Goal: Communication & Community: Answer question/provide support

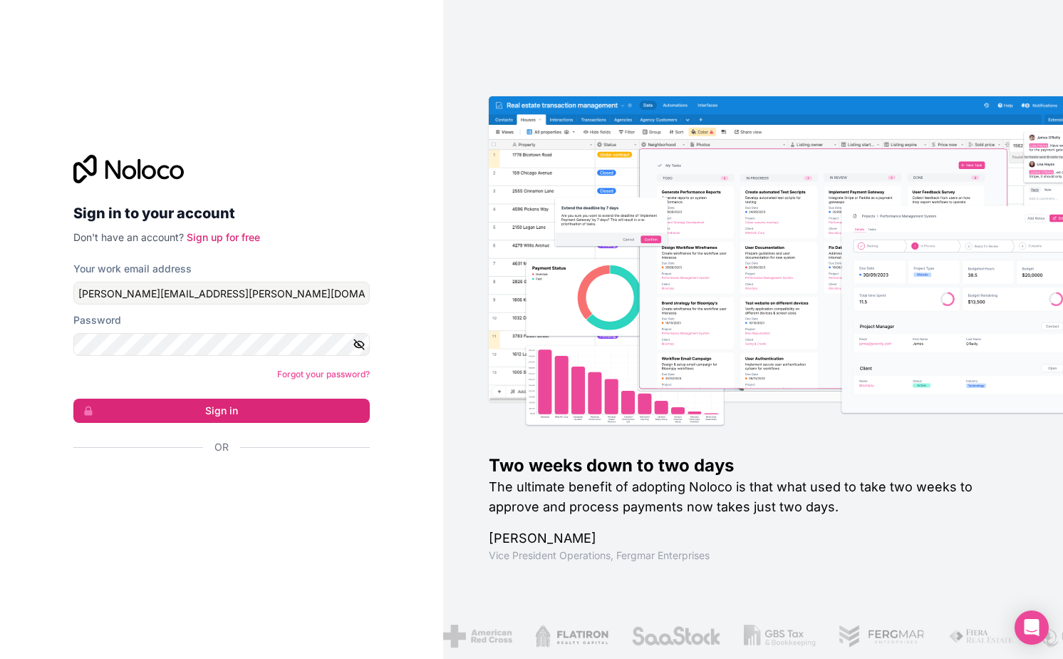
click at [329, 135] on div "Sign in to your account Don't have an account? Sign up for free Your work email…" at bounding box center [221, 329] width 319 height 395
type input "[EMAIL_ADDRESS][DOMAIN_NAME]"
click at [222, 424] on form "Your work email address [EMAIL_ADDRESS][DOMAIN_NAME] Password Forgot your passw…" at bounding box center [221, 383] width 297 height 242
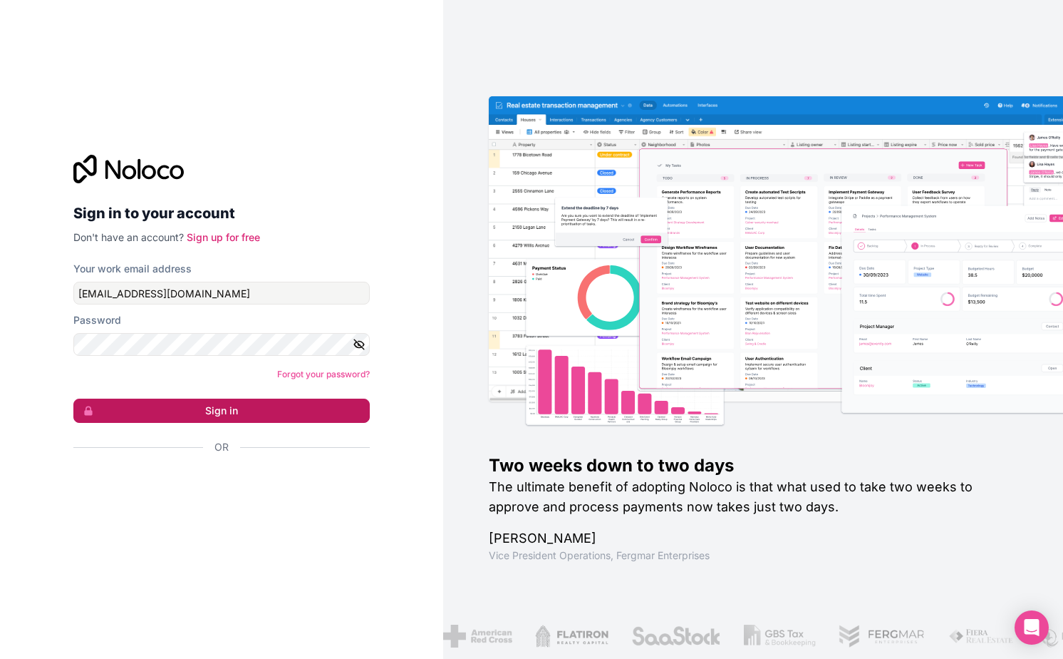
click at [228, 418] on button "Sign in" at bounding box center [221, 410] width 297 height 24
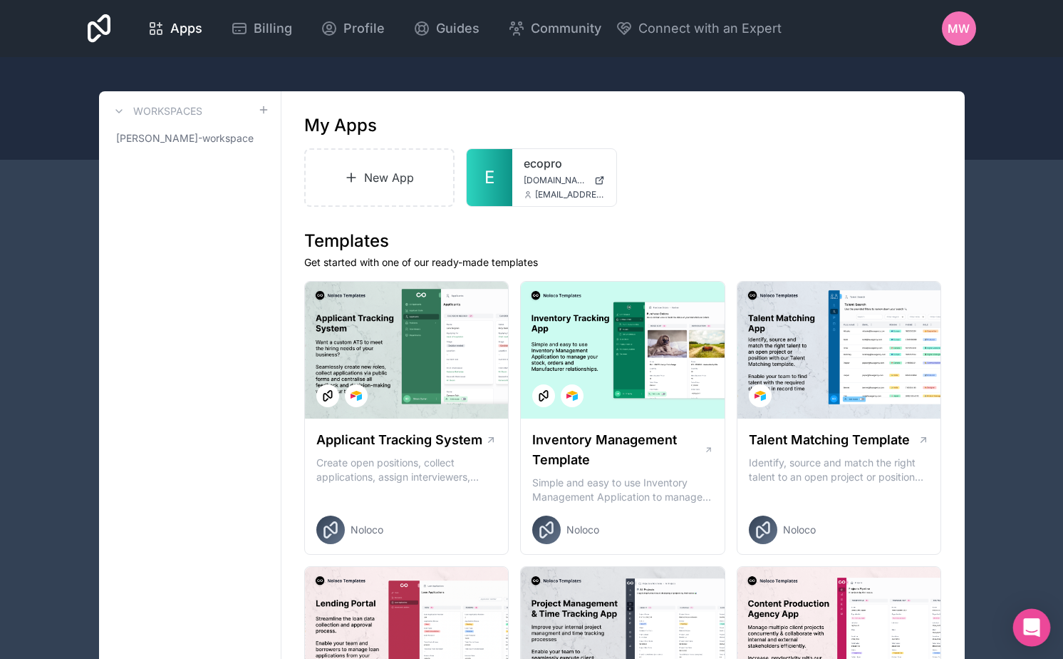
click at [1036, 630] on icon "Open Intercom Messenger" at bounding box center [1032, 627] width 19 height 19
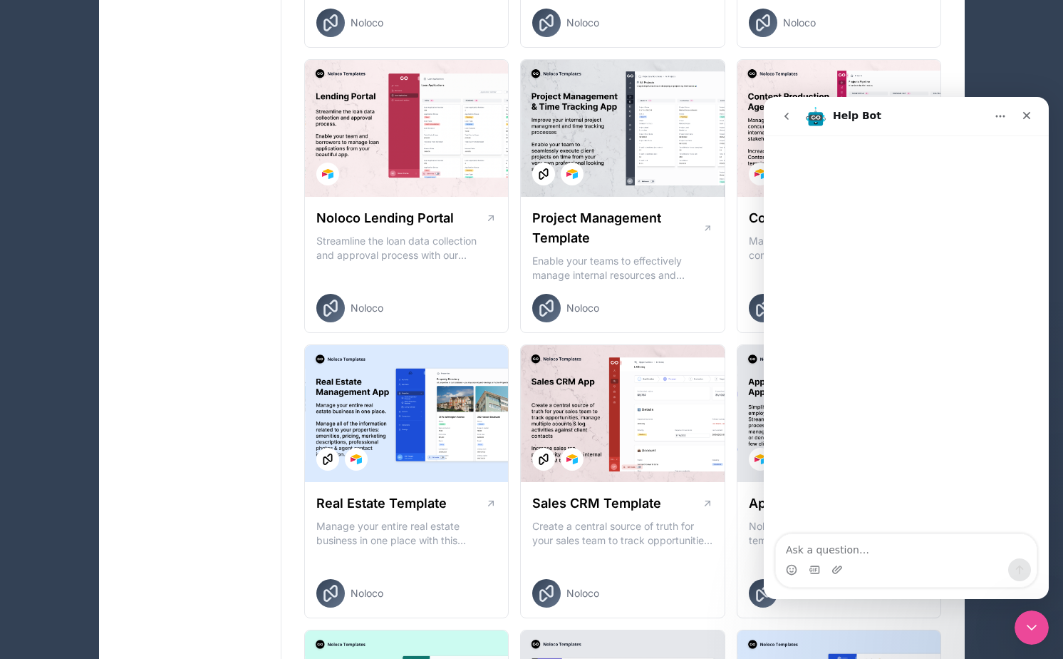
scroll to position [517, 0]
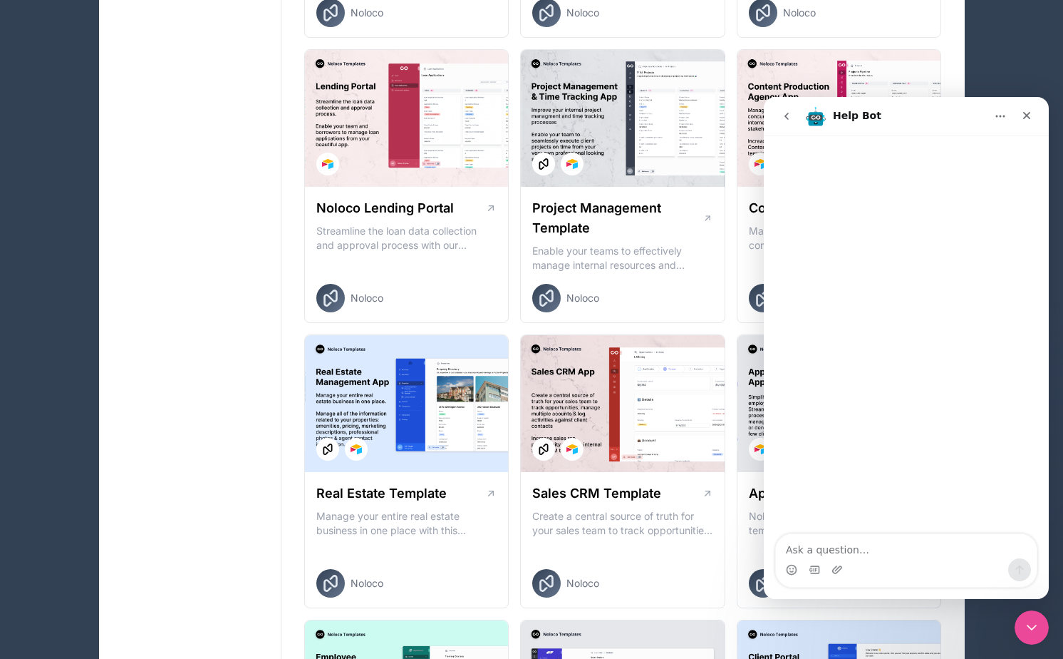
click at [850, 544] on textarea "Ask a question…" at bounding box center [906, 546] width 261 height 24
click at [783, 107] on button "go back" at bounding box center [786, 116] width 27 height 27
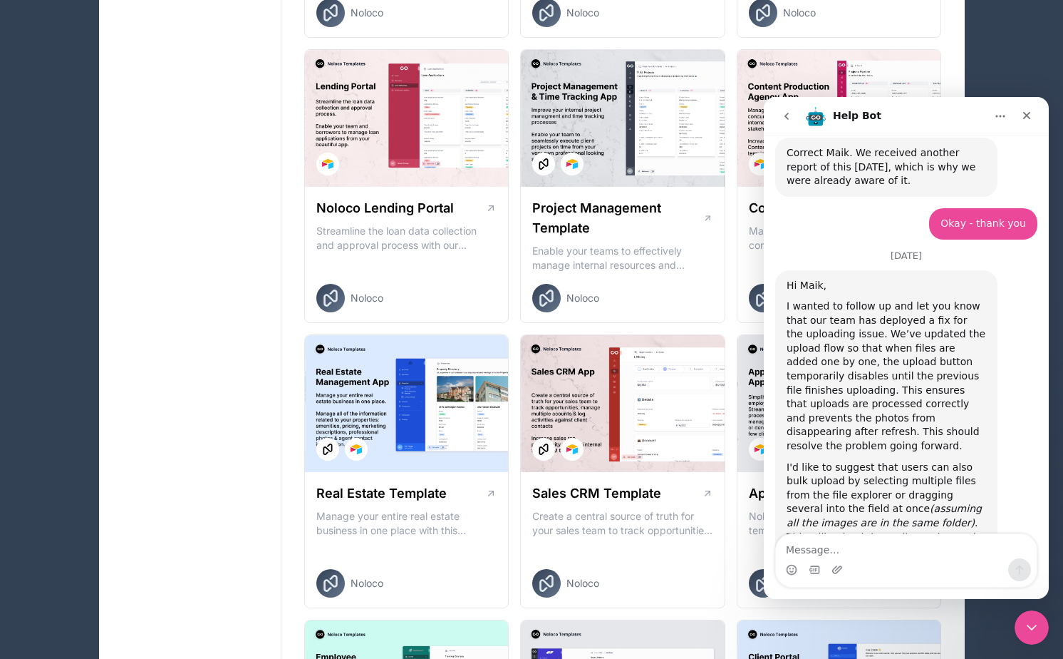
scroll to position [2450, 0]
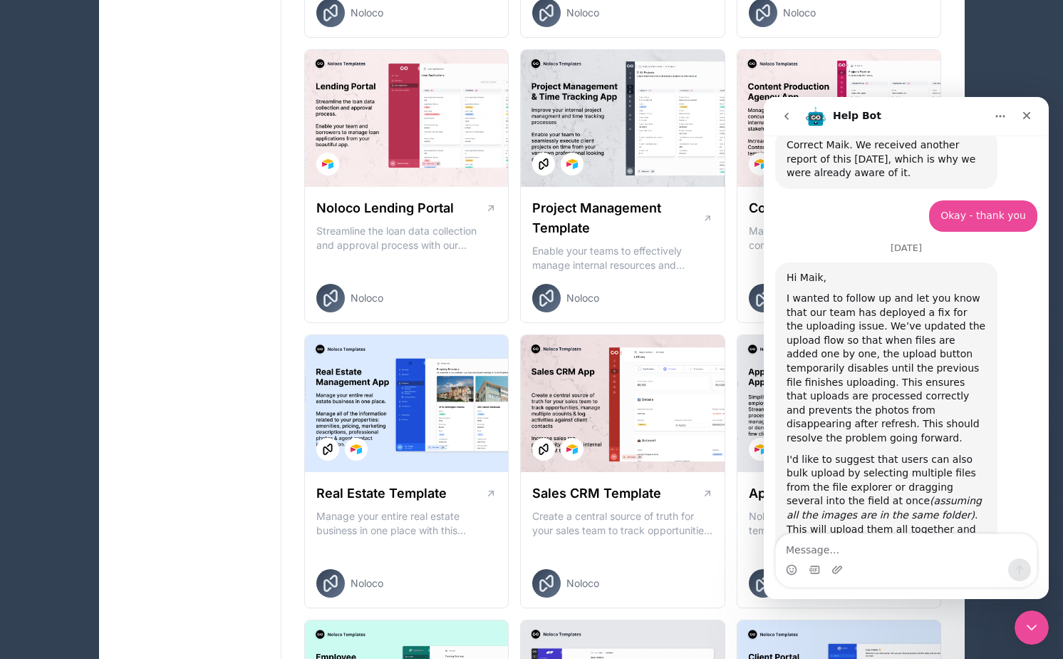
click at [852, 542] on textarea "Message…" at bounding box center [906, 546] width 261 height 24
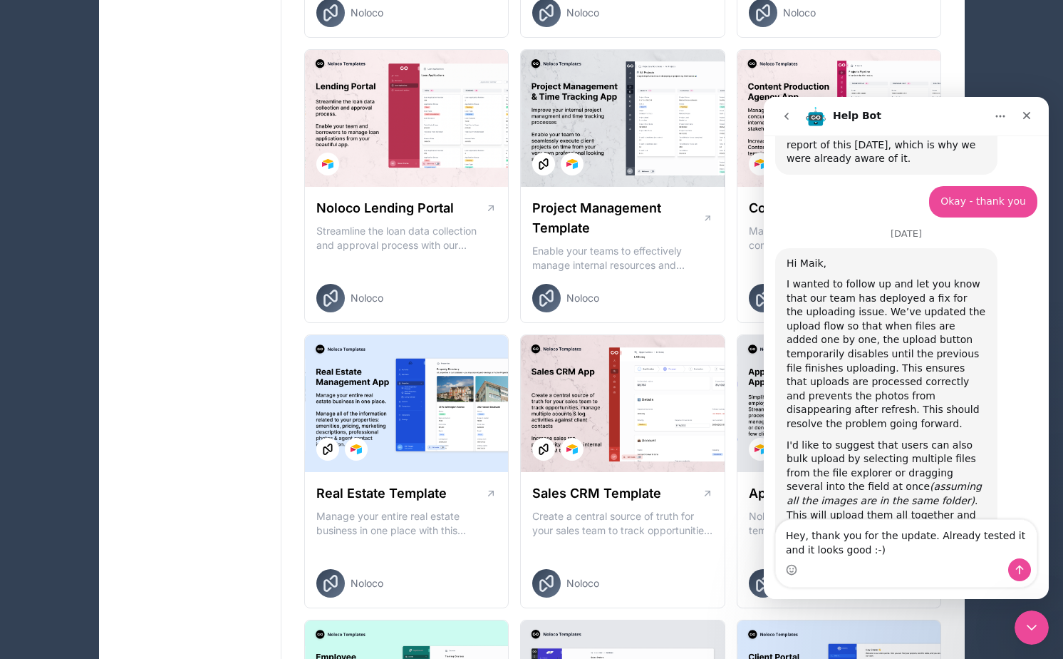
type textarea "Hey, thank you for the update. Already tested it and it looks good :-)"
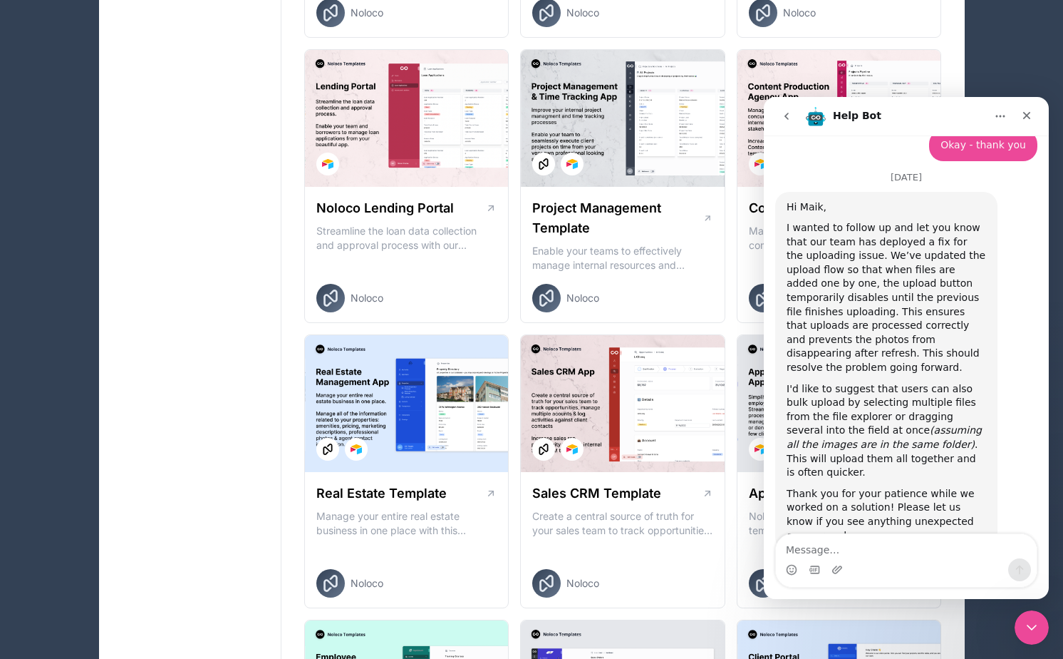
scroll to position [2526, 0]
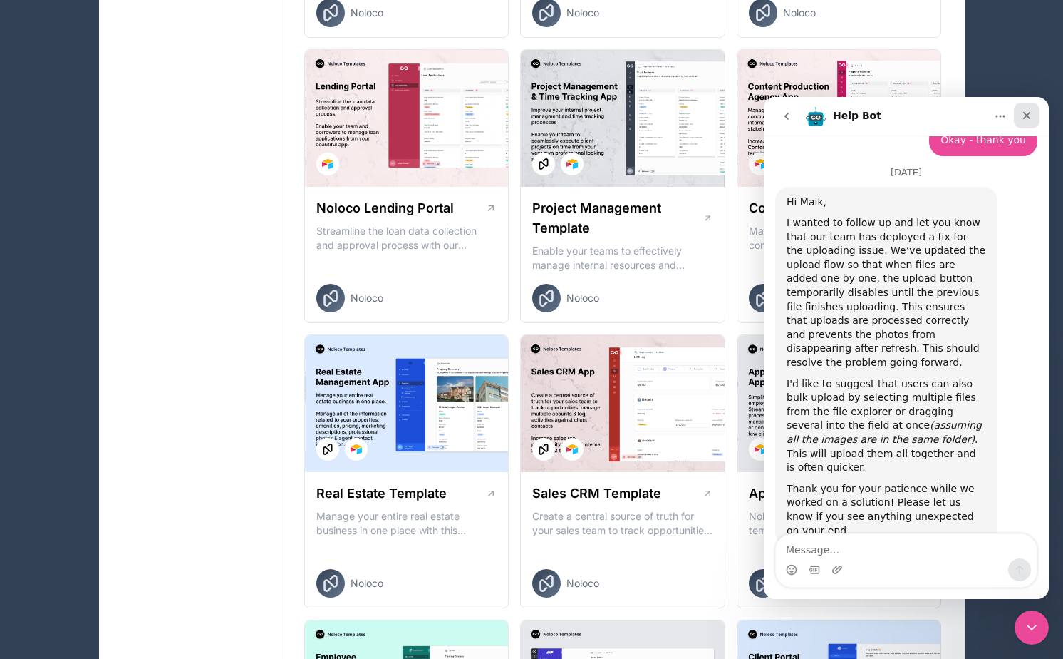
click at [1030, 113] on icon "Close" at bounding box center [1026, 115] width 11 height 11
